Goal: Book appointment/travel/reservation

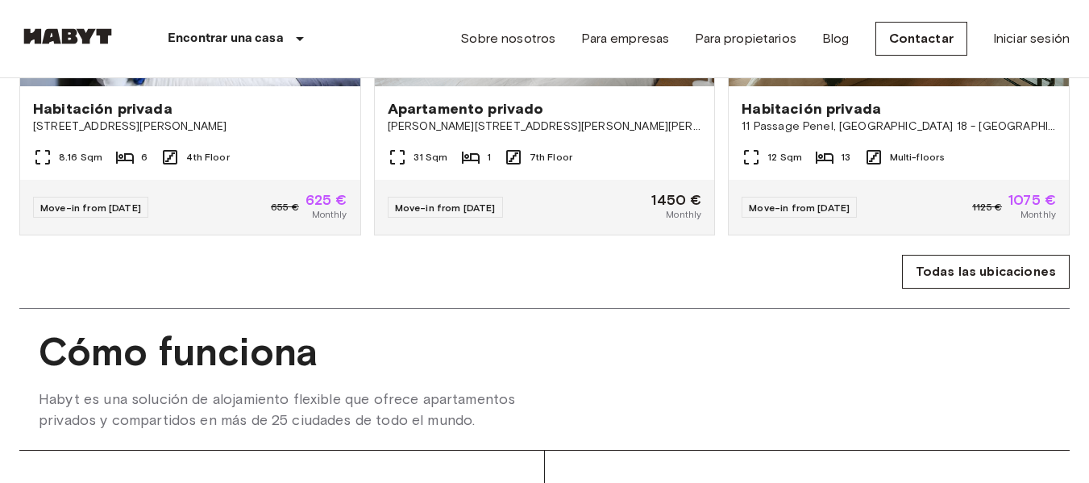
scroll to position [1134, 0]
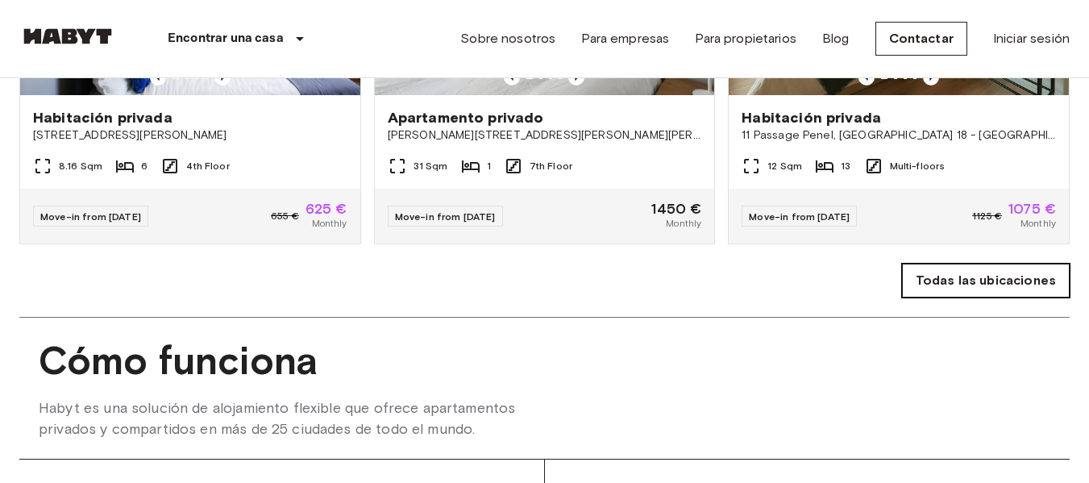
click at [993, 292] on link "Todas las ubicaciones" at bounding box center [986, 280] width 168 height 34
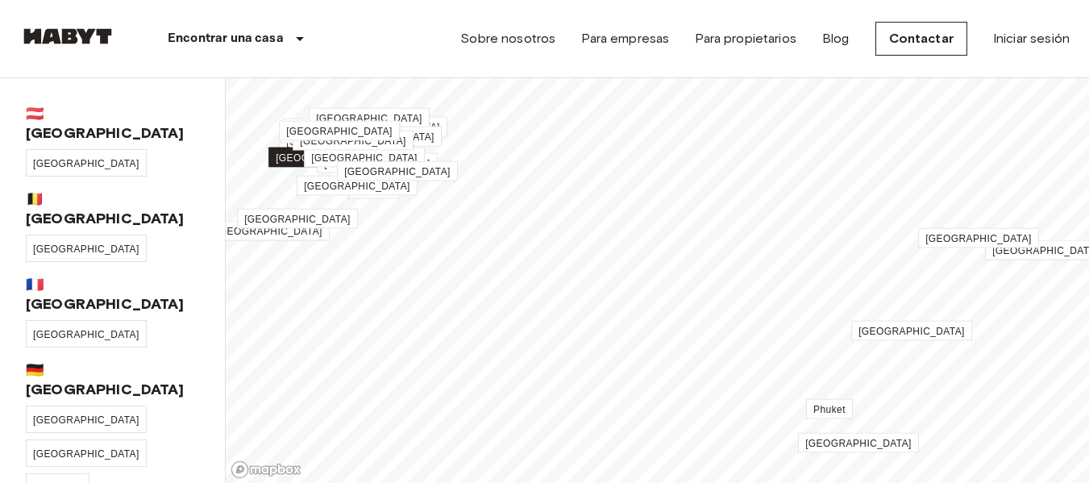
click at [322, 164] on link "[GEOGRAPHIC_DATA]" at bounding box center [328, 157] width 121 height 20
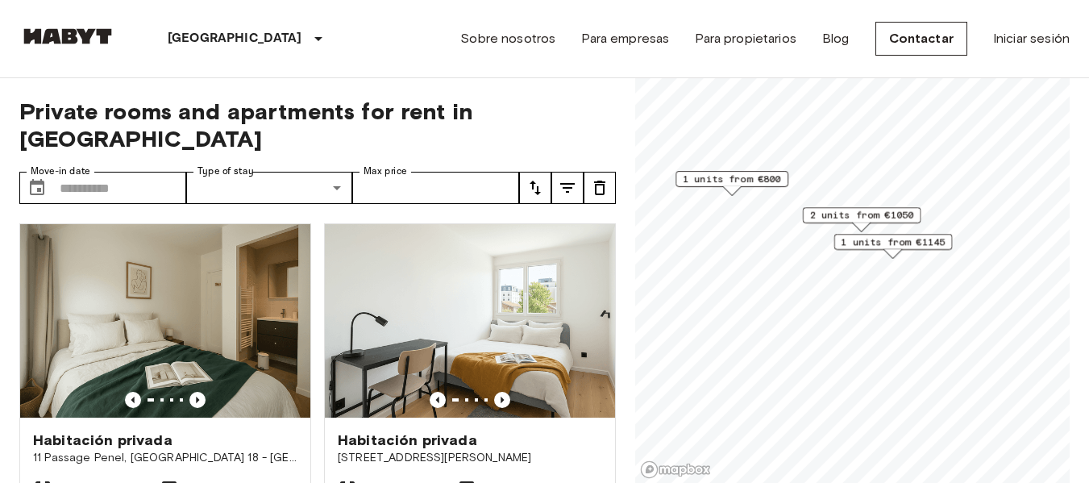
click at [736, 176] on span "1 units from €800" at bounding box center [731, 179] width 98 height 15
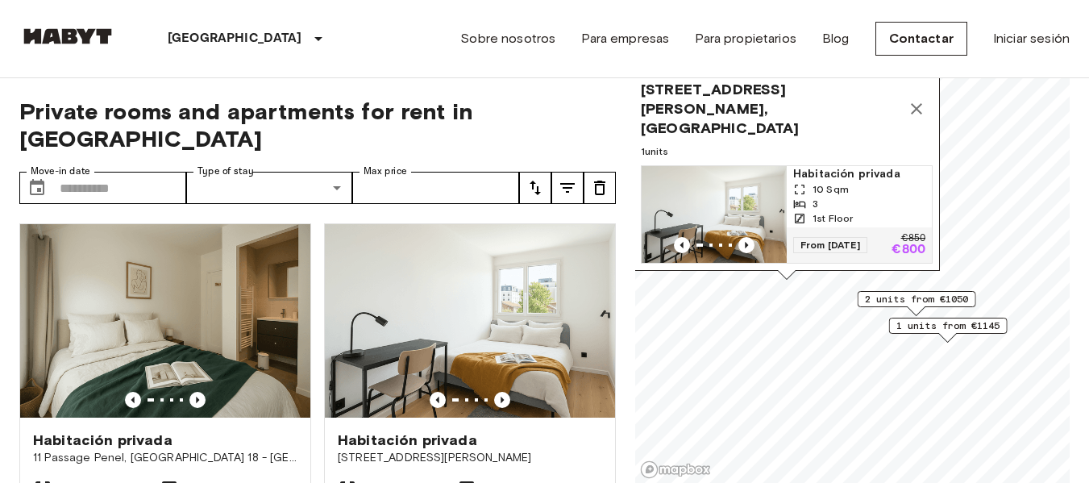
click at [921, 103] on icon "Map marker" at bounding box center [915, 108] width 11 height 11
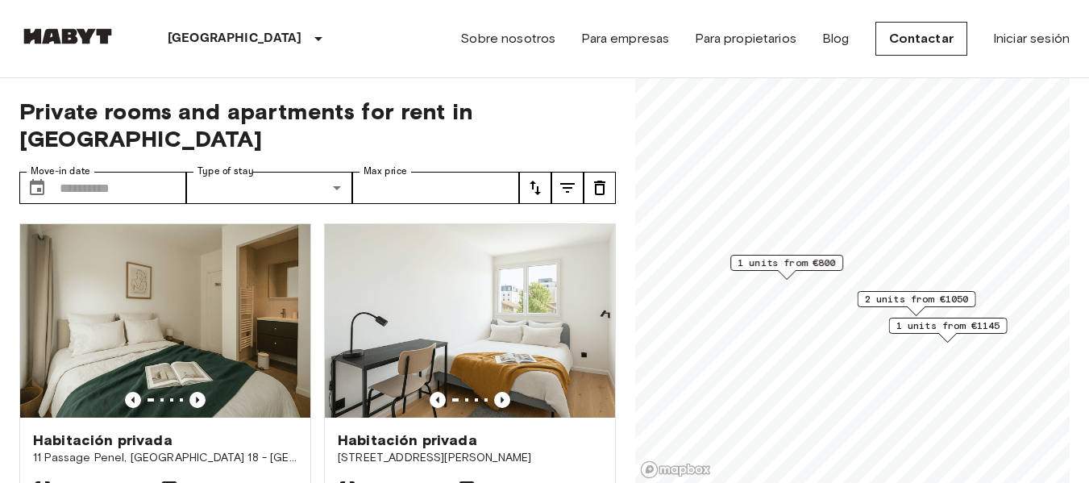
click at [889, 304] on span "2 units from €1050" at bounding box center [917, 299] width 104 height 15
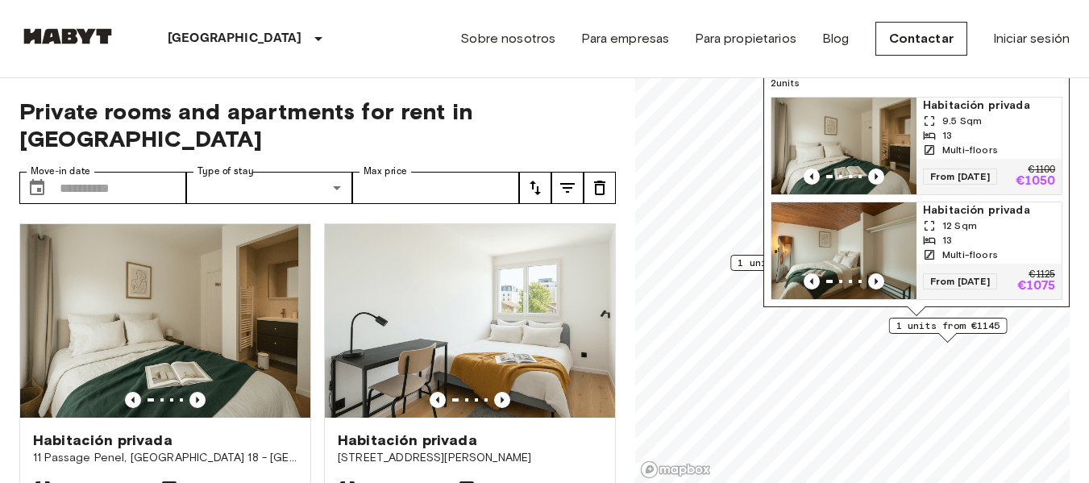
click at [896, 326] on span "1 units from €1145" at bounding box center [948, 325] width 104 height 15
